Goal: Task Accomplishment & Management: Manage account settings

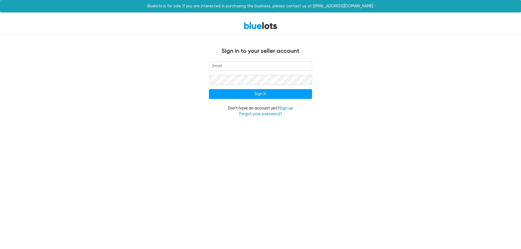
click at [217, 68] on input "email" at bounding box center [260, 66] width 103 height 10
type input "[EMAIL_ADDRESS][DOMAIN_NAME]"
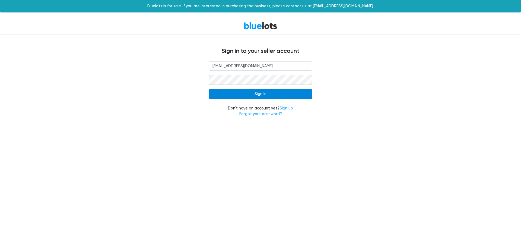
click at [255, 95] on input "Sign In" at bounding box center [260, 94] width 103 height 10
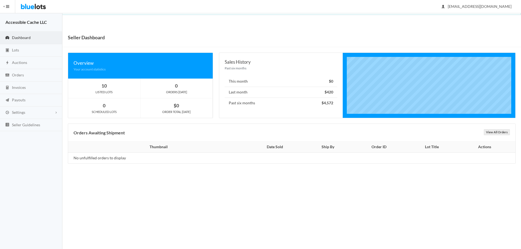
click at [28, 38] on span "Dashboard" at bounding box center [21, 37] width 19 height 5
